Goal: Task Accomplishment & Management: Use online tool/utility

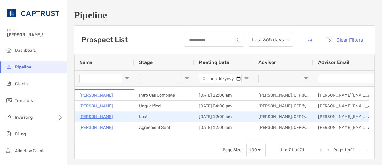
scroll to position [46, 0]
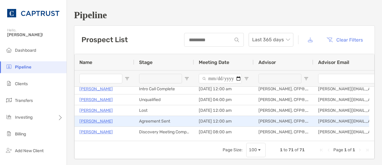
click at [100, 120] on p "Michael Brown" at bounding box center [95, 120] width 33 height 7
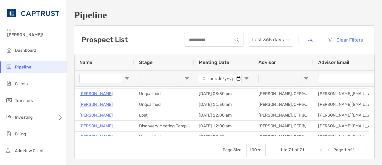
scroll to position [0, 0]
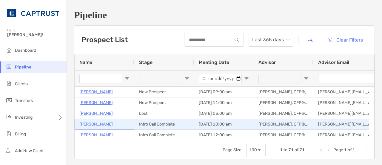
click at [108, 124] on p "[PERSON_NAME]" at bounding box center [95, 123] width 33 height 7
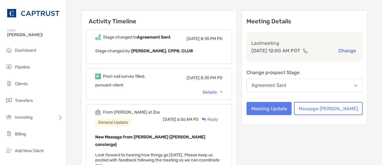
scroll to position [70, 0]
click at [291, 114] on button "Meeting Update" at bounding box center [268, 108] width 45 height 13
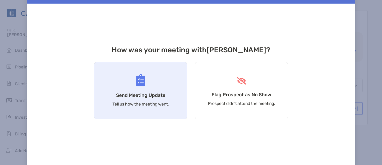
click at [168, 97] on div "Send Meeting Update Tell us how the meeting went." at bounding box center [140, 90] width 93 height 57
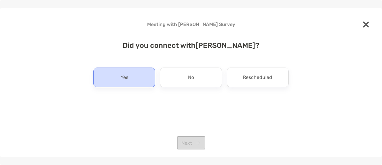
click at [140, 79] on div "Yes" at bounding box center [124, 77] width 62 height 20
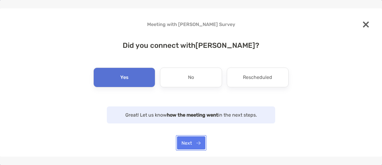
click at [187, 140] on button "Next" at bounding box center [191, 142] width 28 height 13
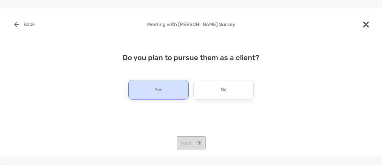
click at [157, 87] on p "Yes" at bounding box center [158, 90] width 8 height 10
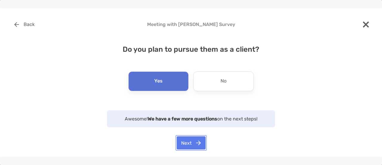
click at [184, 140] on button "Next" at bounding box center [190, 142] width 29 height 13
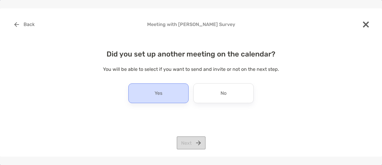
click at [176, 97] on div "Yes" at bounding box center [158, 93] width 60 height 20
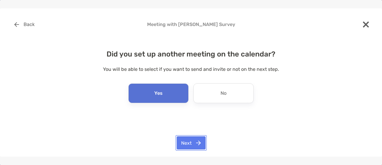
click at [191, 141] on button "Next" at bounding box center [190, 142] width 29 height 13
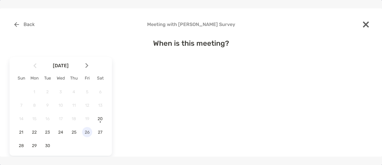
click at [88, 129] on span "26" at bounding box center [87, 131] width 10 height 5
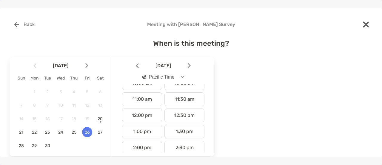
scroll to position [170, 0]
click at [141, 132] on div "1:00 pm" at bounding box center [142, 130] width 40 height 14
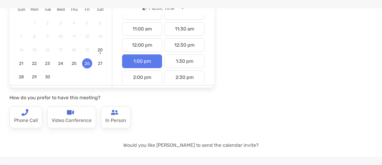
scroll to position [81, 0]
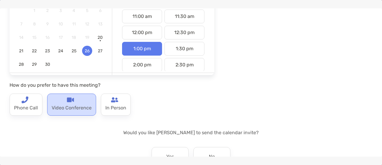
click at [88, 109] on p "Video Conference" at bounding box center [72, 108] width 40 height 10
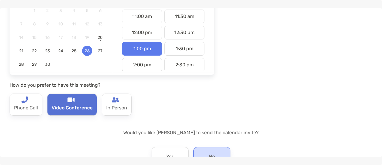
click at [203, 152] on div "No" at bounding box center [211, 157] width 37 height 20
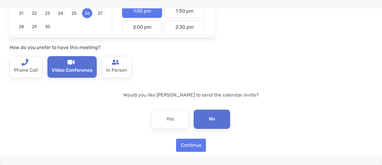
scroll to position [123, 0]
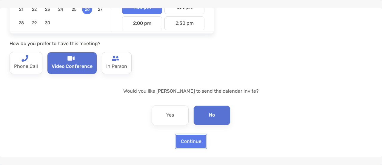
click at [188, 137] on button "Continue" at bounding box center [191, 140] width 30 height 13
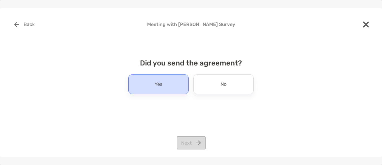
click at [177, 83] on div "Yes" at bounding box center [158, 84] width 60 height 20
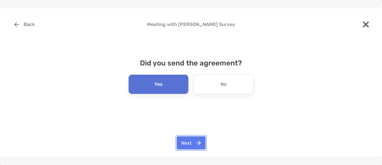
click at [189, 144] on button "Next" at bounding box center [190, 142] width 29 height 13
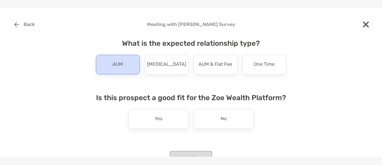
click at [120, 71] on div "AUM" at bounding box center [118, 65] width 44 height 20
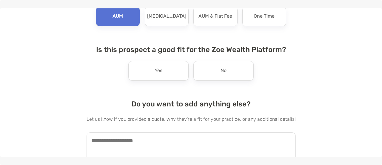
scroll to position [70, 0]
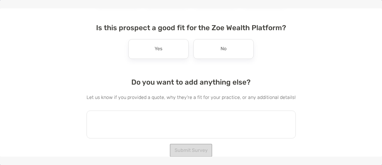
click at [194, 114] on textarea at bounding box center [190, 124] width 209 height 28
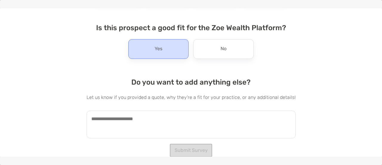
click at [172, 51] on div "Yes" at bounding box center [158, 49] width 60 height 20
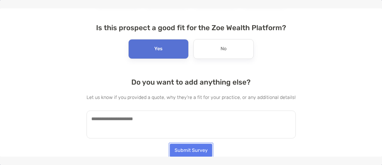
click at [187, 149] on button "Submit Survey" at bounding box center [191, 149] width 42 height 13
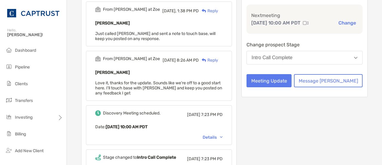
scroll to position [86, 0]
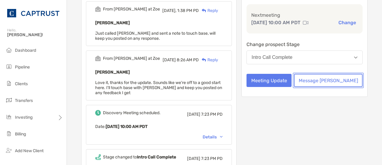
click at [330, 87] on button "Message [PERSON_NAME]" at bounding box center [328, 80] width 69 height 13
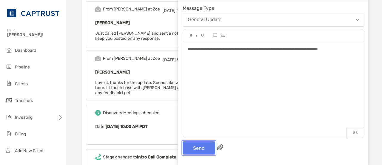
click at [190, 142] on button "Send" at bounding box center [198, 147] width 32 height 13
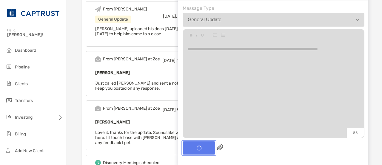
scroll to position [135, 0]
